Goal: Information Seeking & Learning: Learn about a topic

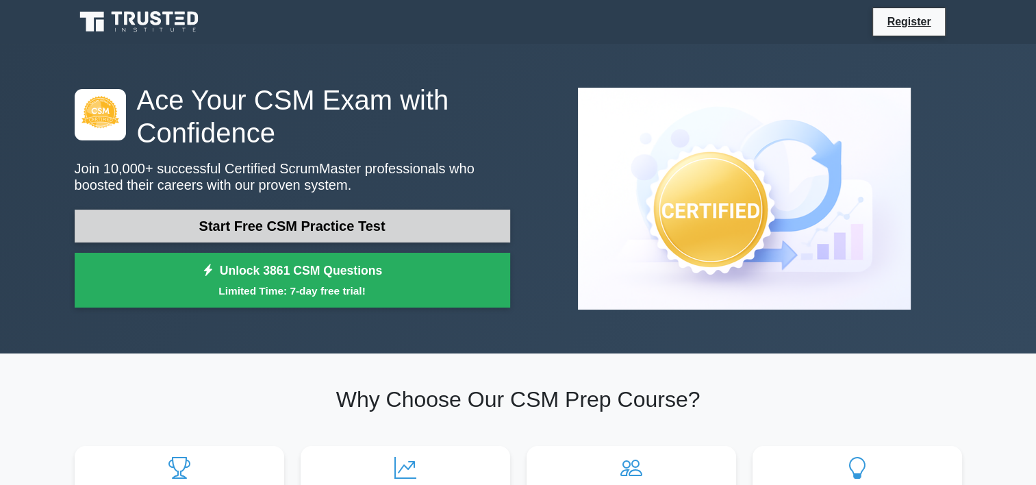
click at [302, 231] on link "Start Free CSM Practice Test" at bounding box center [292, 226] width 435 height 33
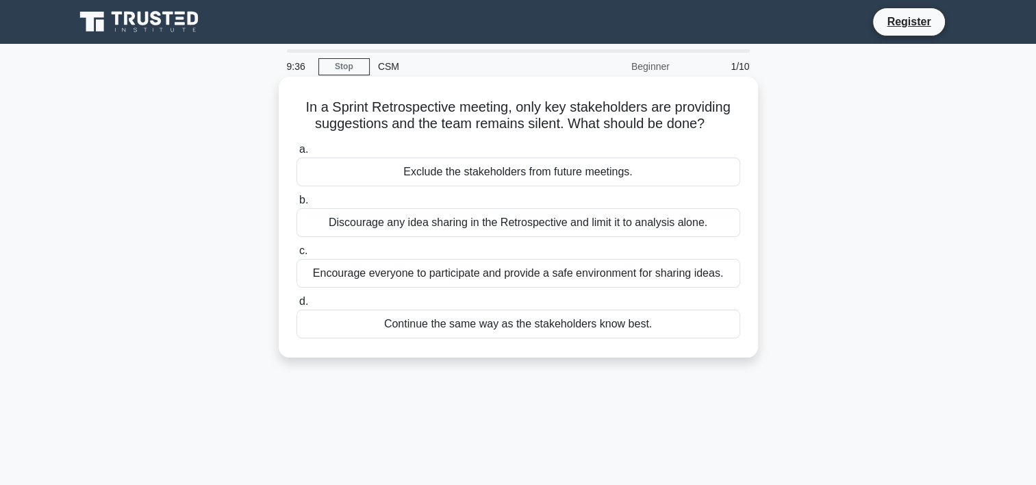
click at [342, 282] on div "Encourage everyone to participate and provide a safe environment for sharing id…" at bounding box center [518, 273] width 444 height 29
click at [296, 255] on input "c. Encourage everyone to participate and provide a safe environment for sharing…" at bounding box center [296, 250] width 0 height 9
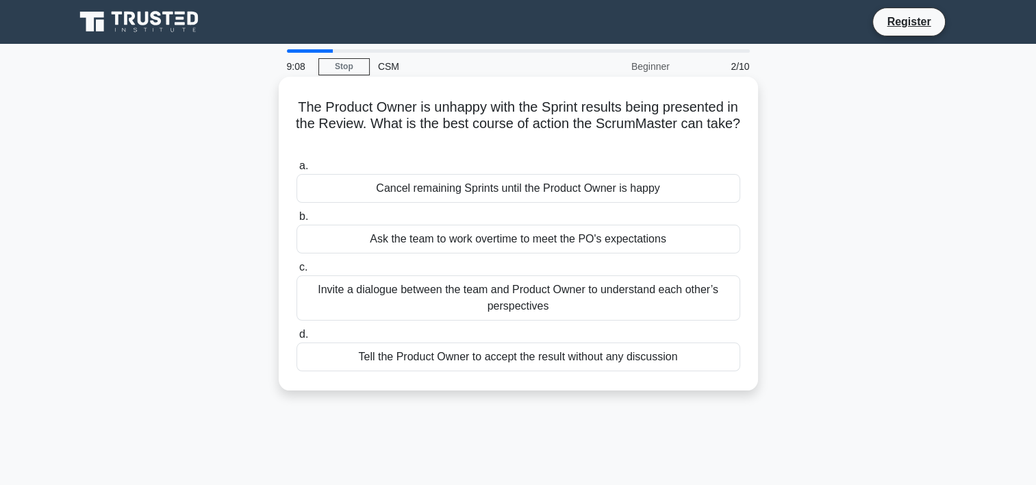
click at [467, 291] on div "Invite a dialogue between the team and Product Owner to understand each other’s…" at bounding box center [518, 297] width 444 height 45
click at [296, 272] on input "c. Invite a dialogue between the team and Product Owner to understand each othe…" at bounding box center [296, 267] width 0 height 9
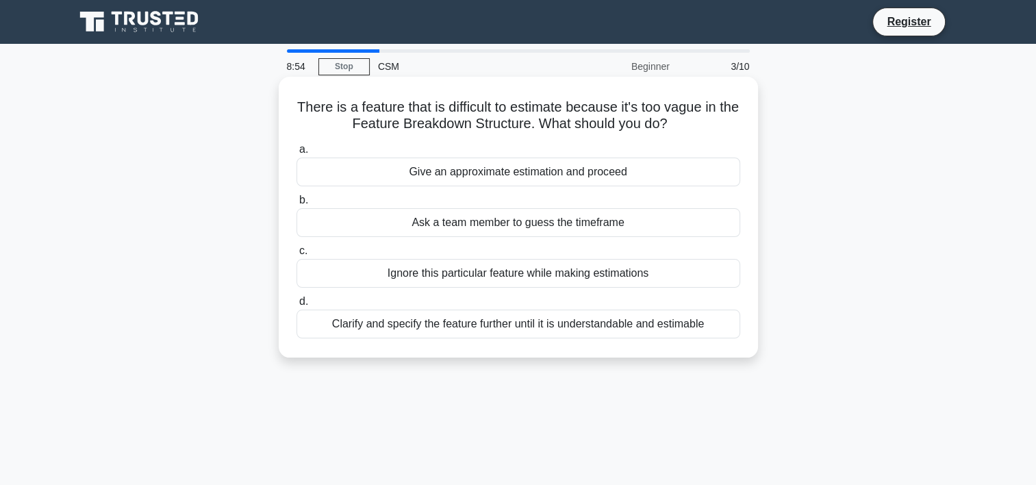
click at [422, 325] on div "Clarify and specify the feature further until it is understandable and estimable" at bounding box center [518, 323] width 444 height 29
click at [296, 306] on input "d. Clarify and specify the feature further until it is understandable and estim…" at bounding box center [296, 301] width 0 height 9
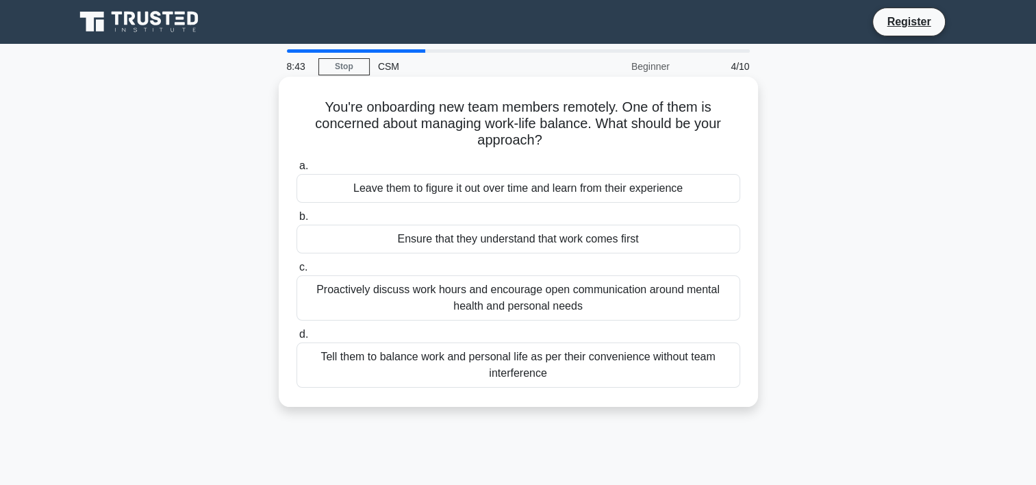
click at [447, 290] on div "Proactively discuss work hours and encourage open communication around mental h…" at bounding box center [518, 297] width 444 height 45
click at [296, 272] on input "c. Proactively discuss work hours and encourage open communication around menta…" at bounding box center [296, 267] width 0 height 9
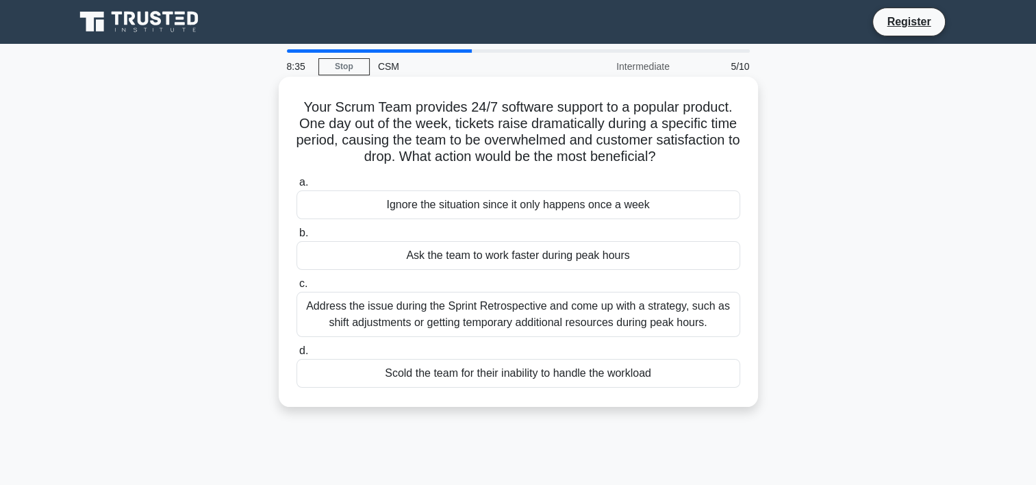
click at [473, 319] on div "Address the issue during the Sprint Retrospective and come up with a strategy, …" at bounding box center [518, 314] width 444 height 45
click at [296, 288] on input "c. Address the issue during the Sprint Retrospective and come up with a strateg…" at bounding box center [296, 283] width 0 height 9
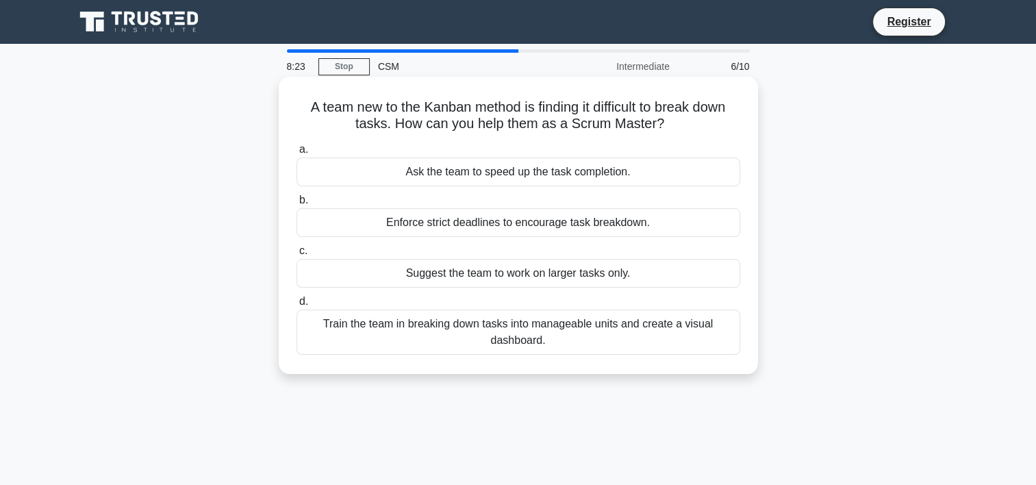
click at [574, 337] on div "Train the team in breaking down tasks into manageable units and create a visual…" at bounding box center [518, 331] width 444 height 45
click at [296, 306] on input "d. Train the team in breaking down tasks into manageable units and create a vis…" at bounding box center [296, 301] width 0 height 9
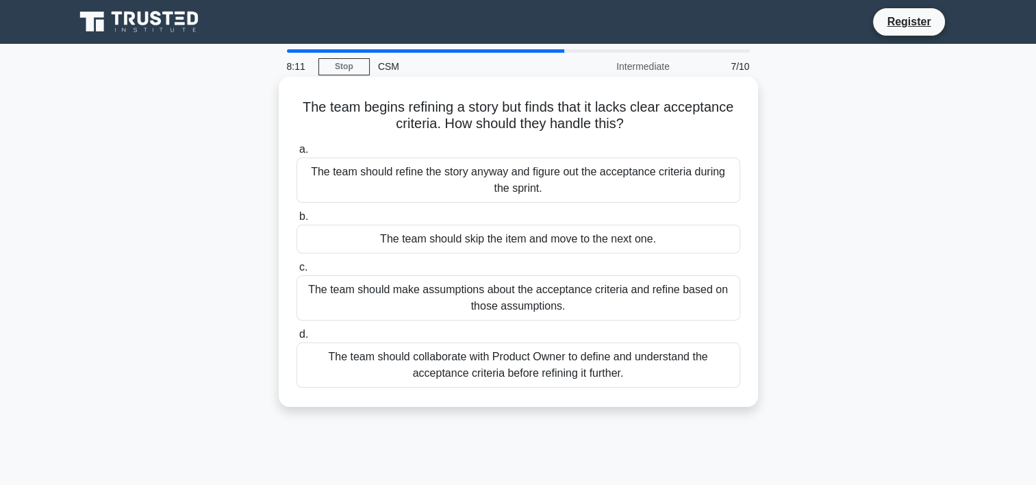
click at [466, 364] on div "The team should collaborate with Product Owner to define and understand the acc…" at bounding box center [518, 364] width 444 height 45
click at [296, 339] on input "d. The team should collaborate with Product Owner to define and understand the …" at bounding box center [296, 334] width 0 height 9
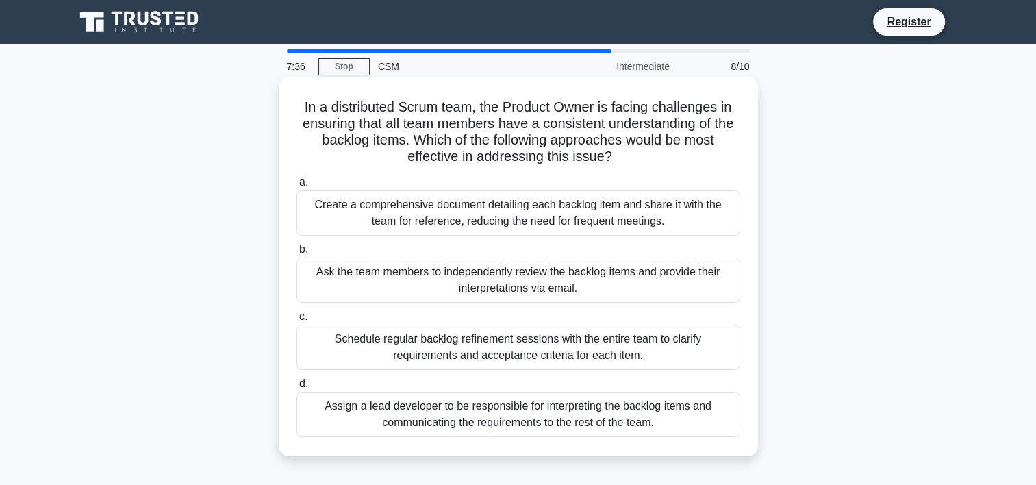
click at [534, 349] on div "Schedule regular backlog refinement sessions with the entire team to clarify re…" at bounding box center [518, 347] width 444 height 45
click at [296, 321] on input "c. Schedule regular backlog refinement sessions with the entire team to clarify…" at bounding box center [296, 316] width 0 height 9
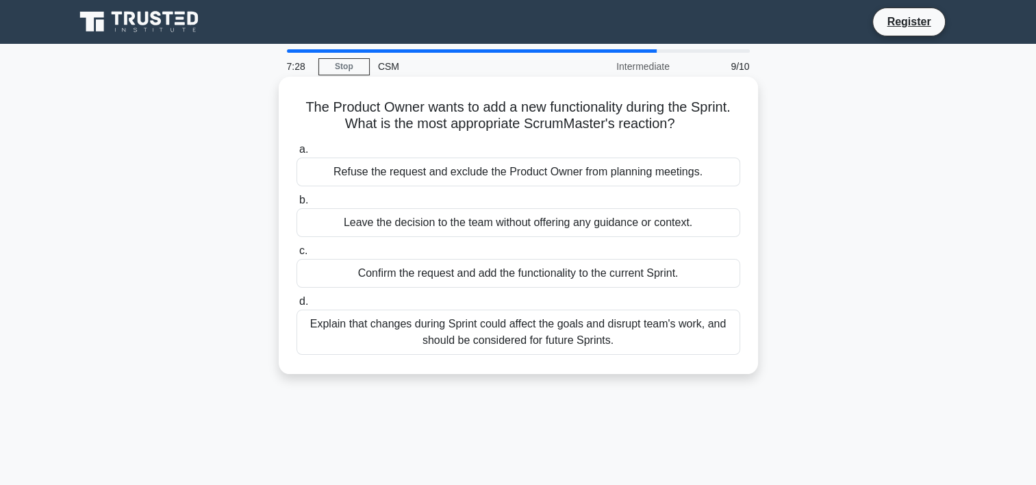
click at [590, 335] on div "Explain that changes during Sprint could affect the goals and disrupt team's wo…" at bounding box center [518, 331] width 444 height 45
click at [296, 306] on input "d. Explain that changes during Sprint could affect the goals and disrupt team's…" at bounding box center [296, 301] width 0 height 9
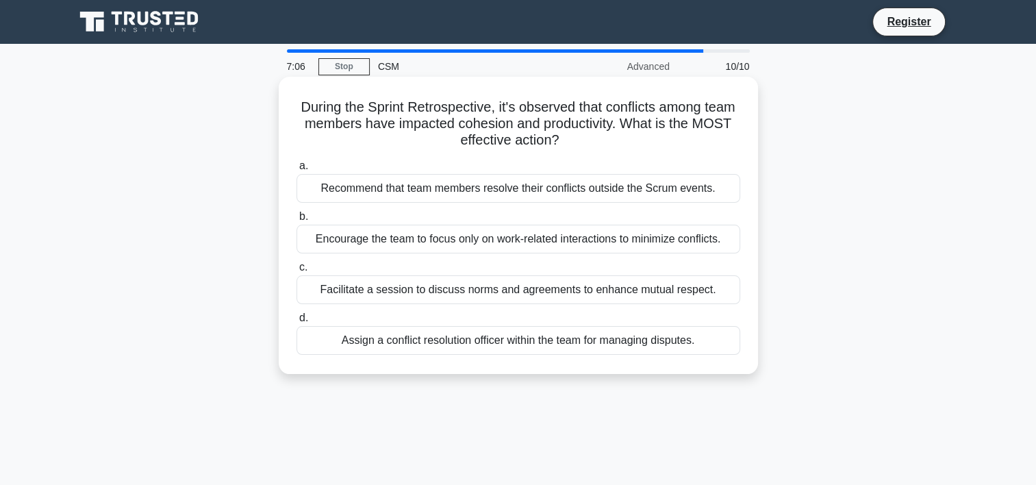
click at [468, 295] on div "Facilitate a session to discuss norms and agreements to enhance mutual respect." at bounding box center [518, 289] width 444 height 29
click at [296, 272] on input "c. Facilitate a session to discuss norms and agreements to enhance mutual respe…" at bounding box center [296, 267] width 0 height 9
